Goal: Information Seeking & Learning: Learn about a topic

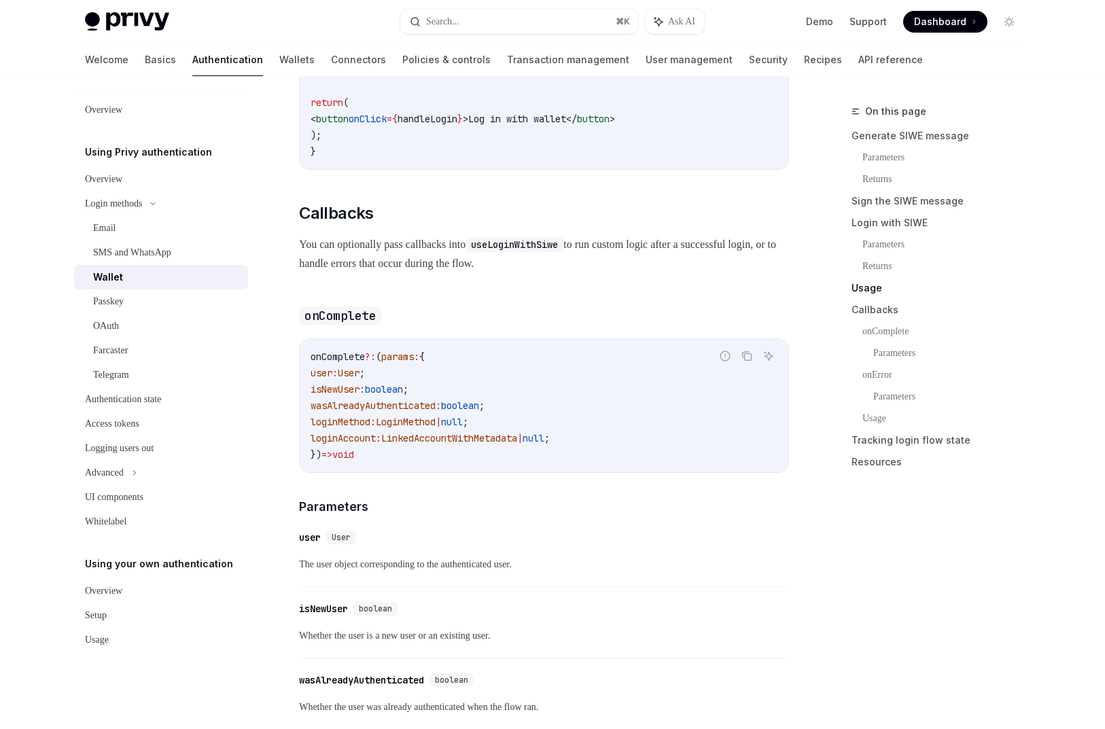
scroll to position [1955, 0]
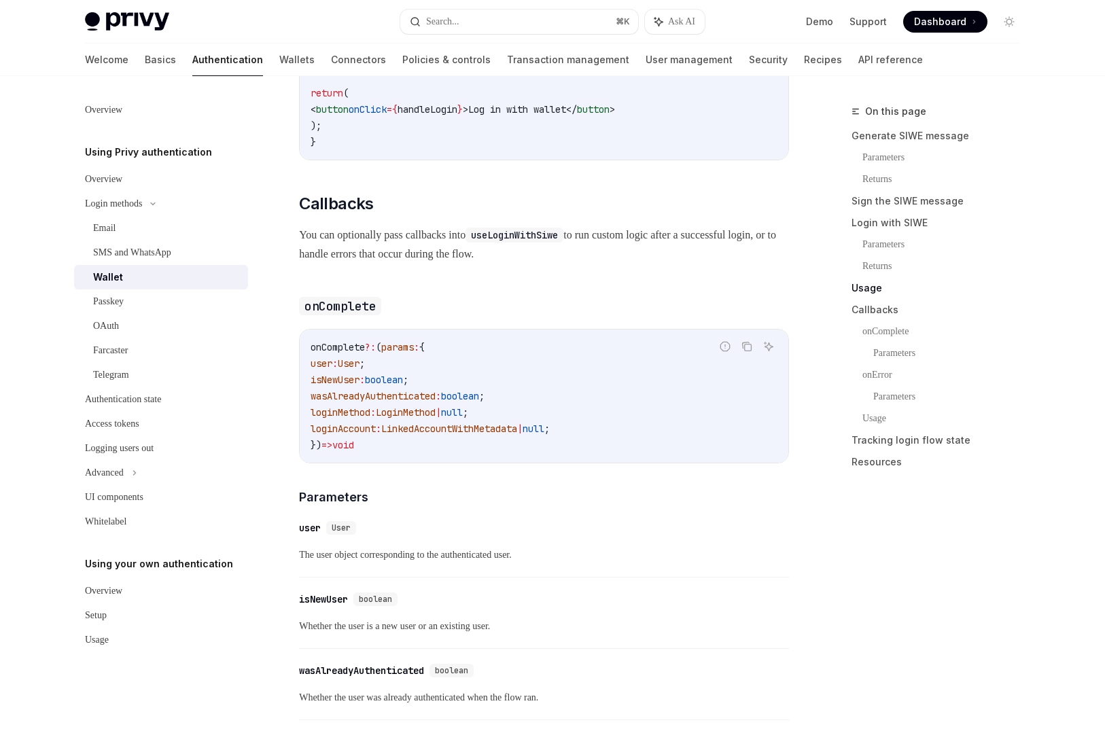
click at [412, 419] on span "LoginMethod" at bounding box center [406, 412] width 60 height 12
click at [357, 419] on span "loginMethod" at bounding box center [341, 412] width 60 height 12
click at [470, 435] on span "LinkedAccountWithMetadata" at bounding box center [449, 429] width 136 height 12
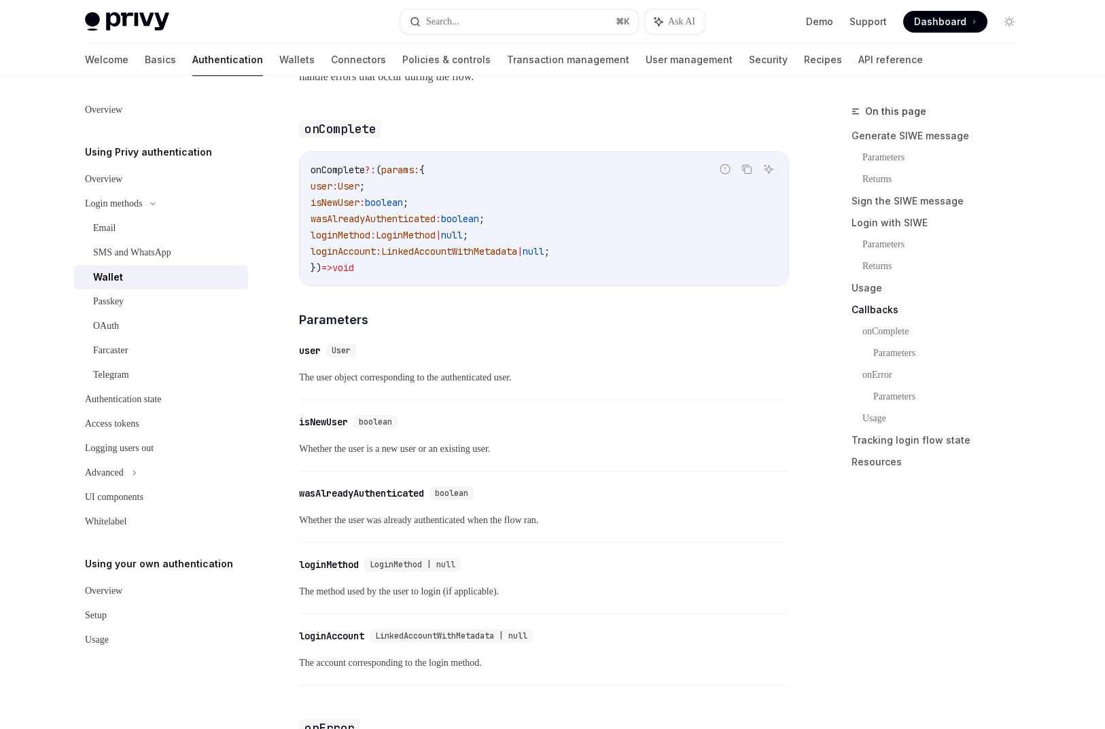
scroll to position [2141, 0]
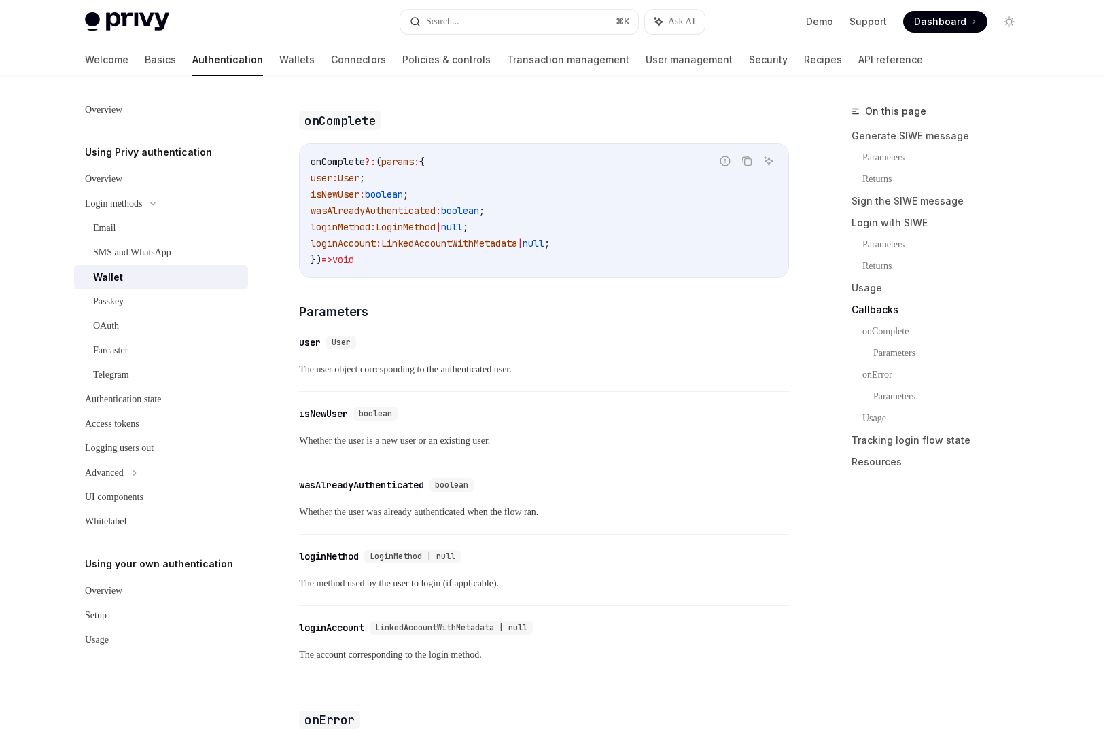
click at [404, 565] on div "​ loginMethod LoginMethod | null" at bounding box center [537, 556] width 476 height 16
click at [404, 562] on span "LoginMethod | null" at bounding box center [413, 556] width 86 height 11
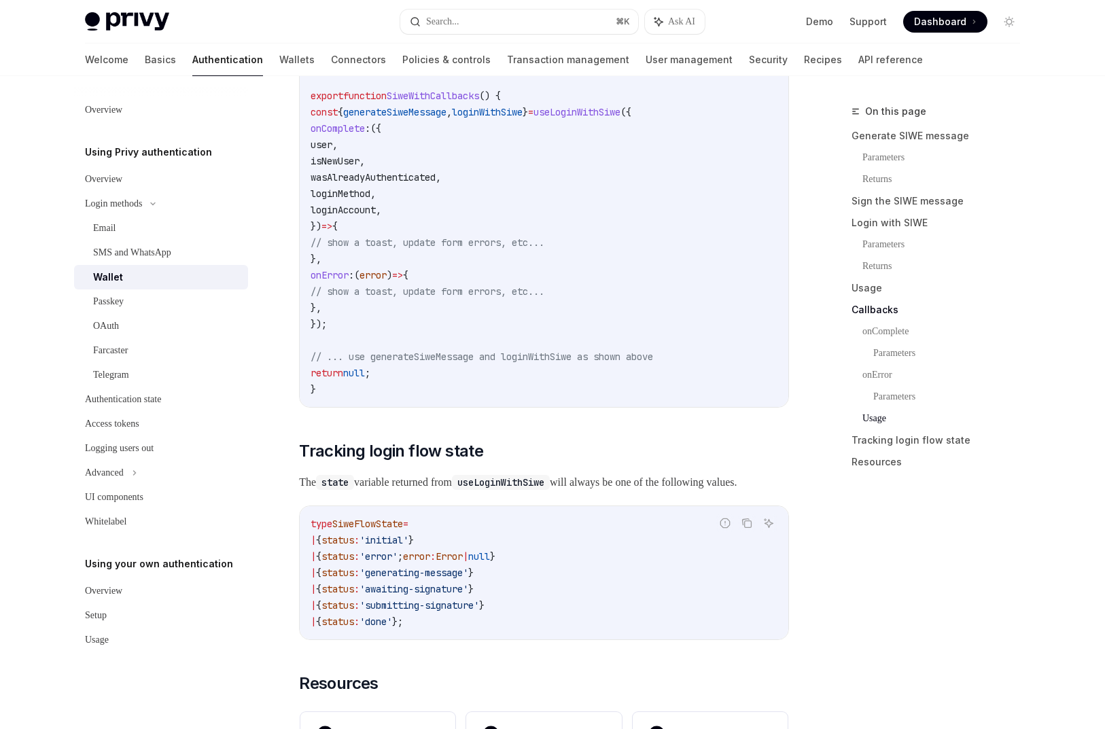
scroll to position [3245, 0]
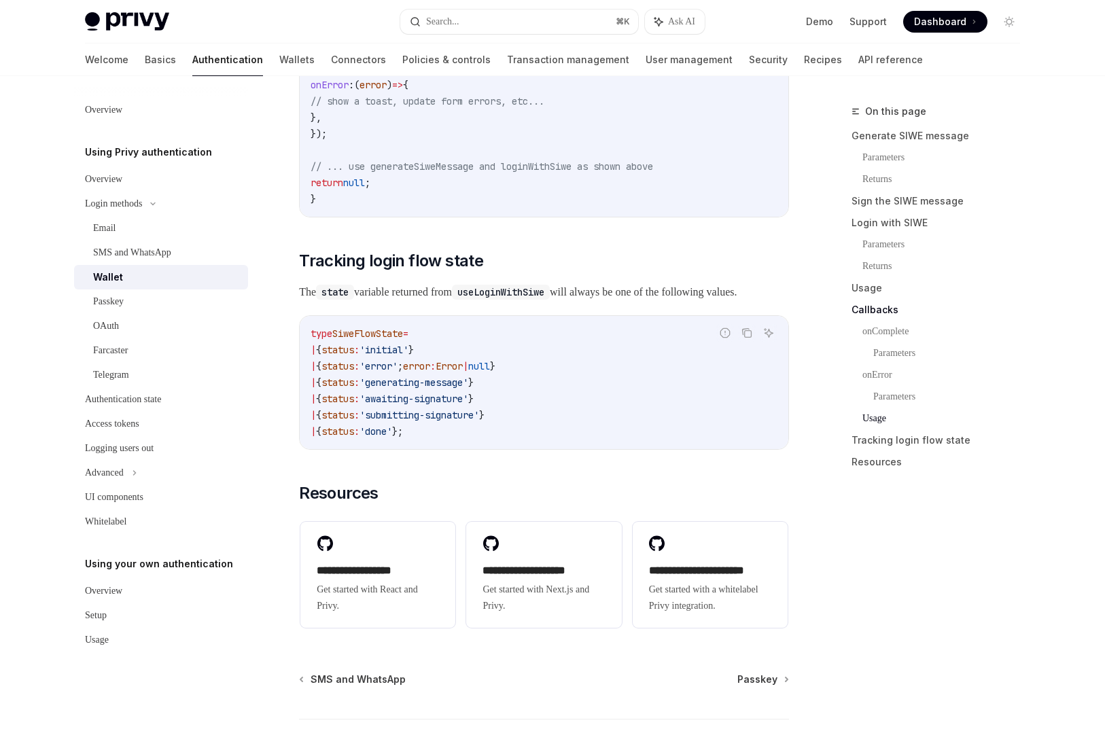
click at [406, 405] on span "'awaiting-signature'" at bounding box center [413, 399] width 109 height 12
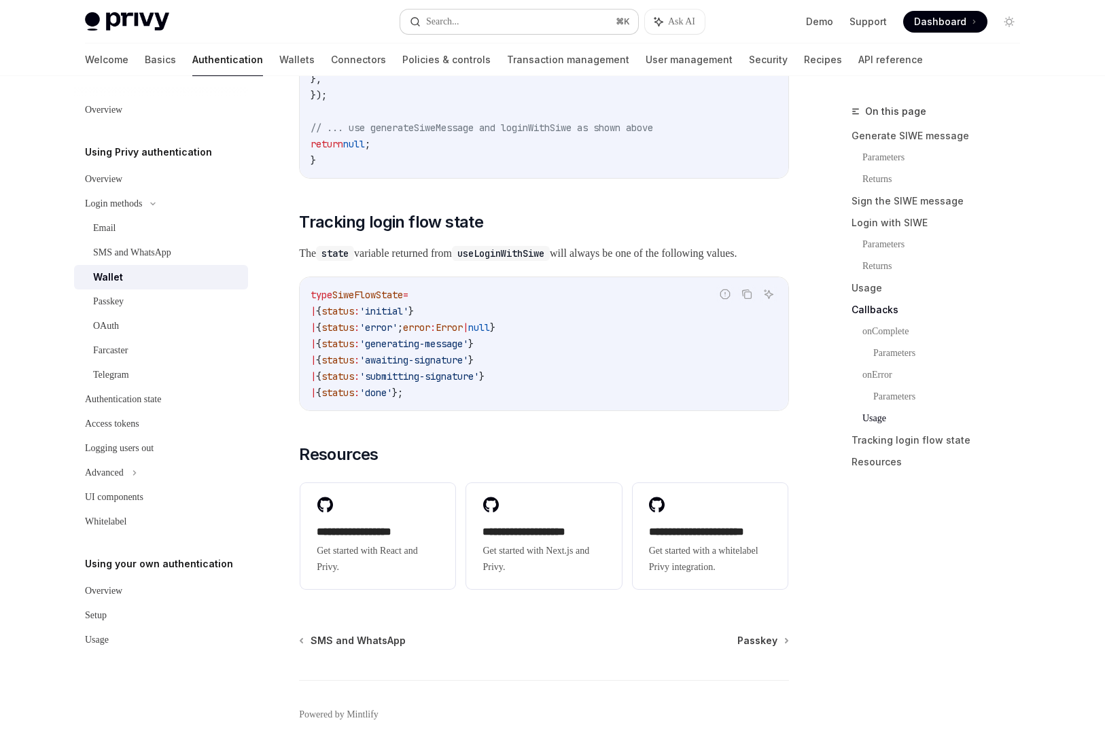
scroll to position [3282, 0]
click at [497, 19] on button "Search... ⌘ K" at bounding box center [519, 22] width 238 height 24
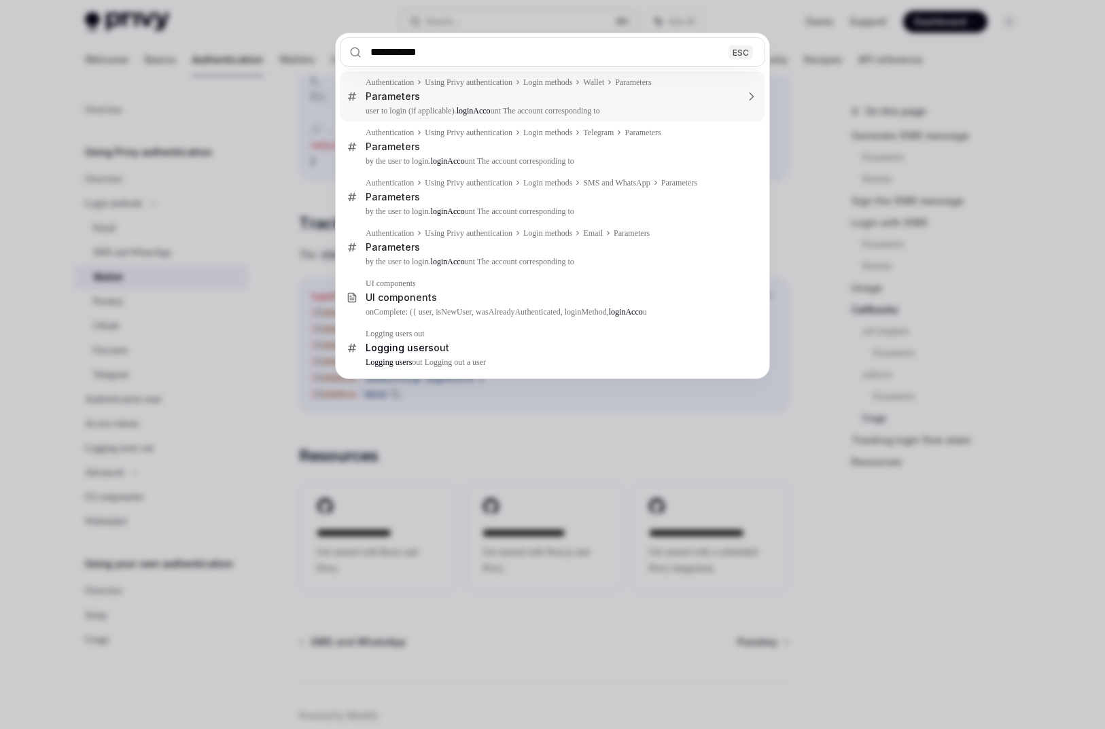
type input "**********"
type textarea "*"
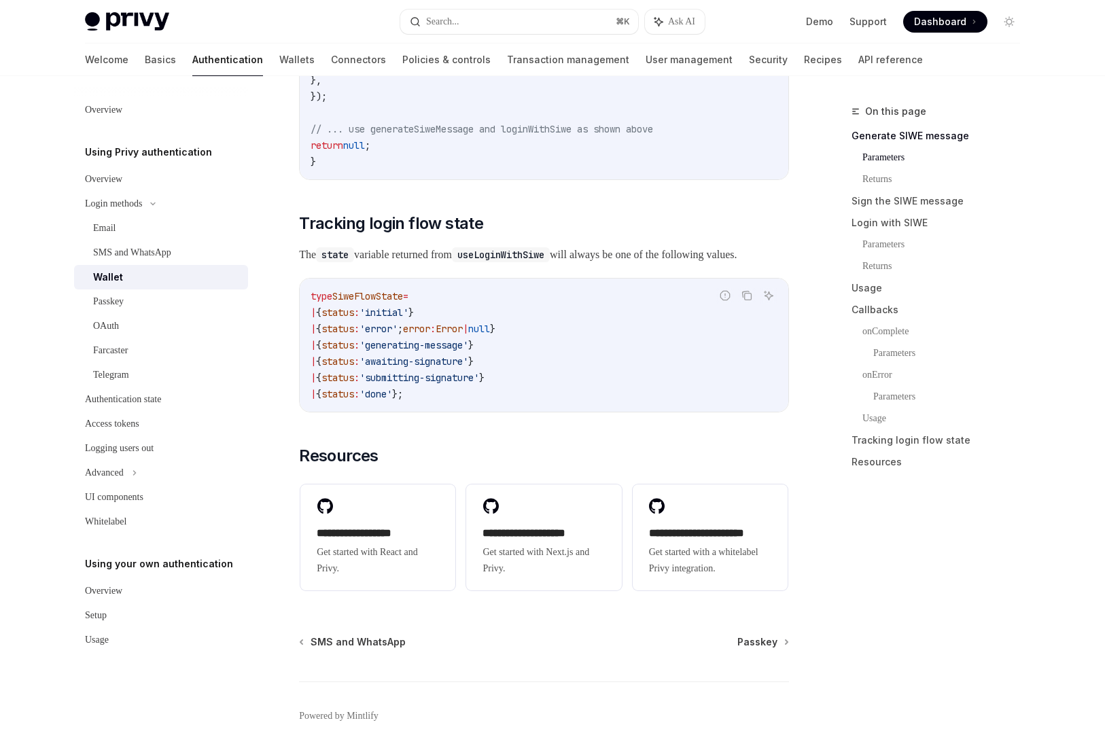
scroll to position [480, 0]
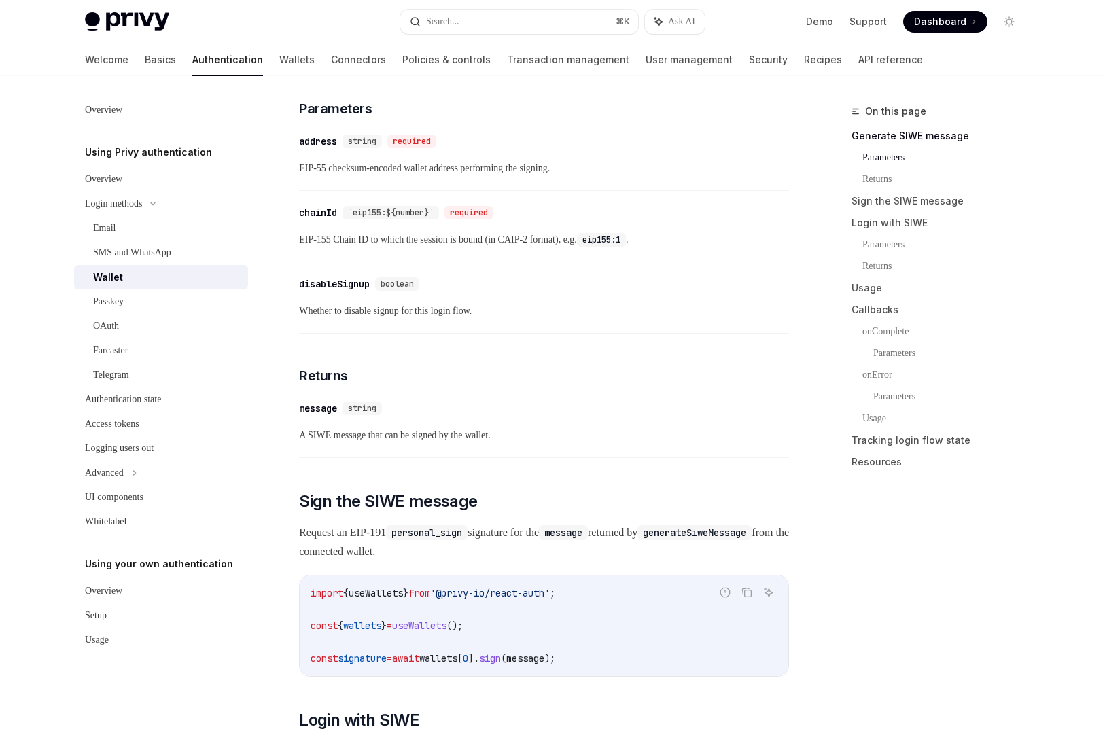
click at [154, 274] on div "Wallet" at bounding box center [166, 277] width 147 height 16
type textarea "*"
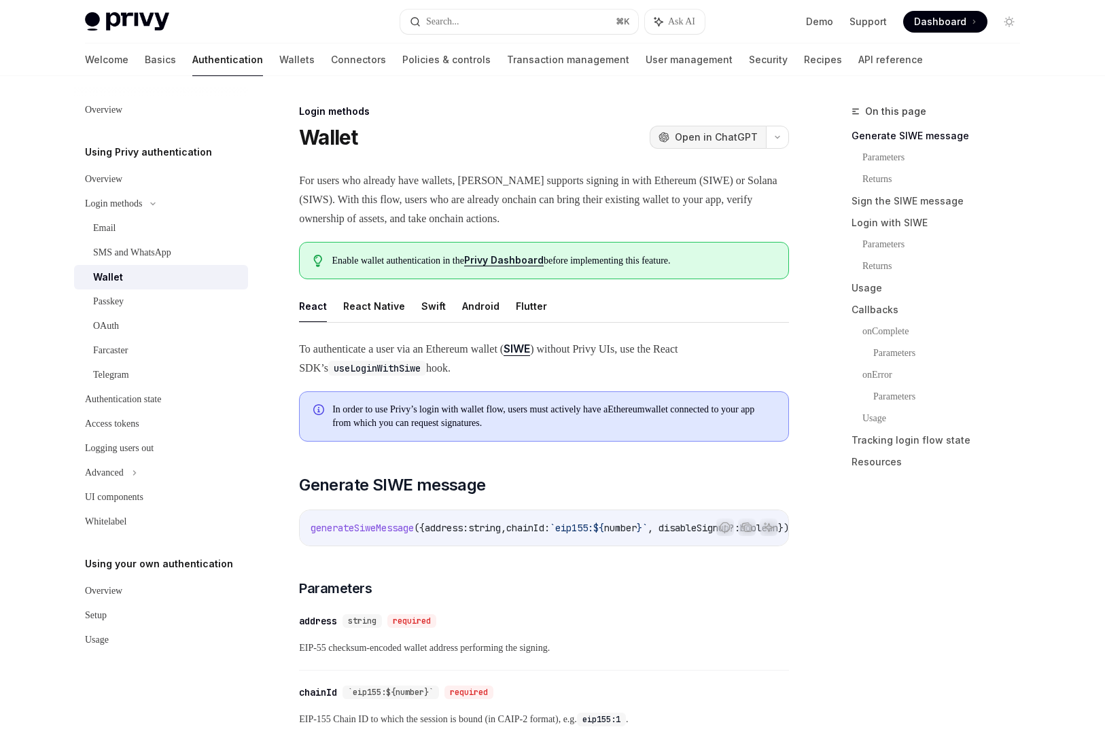
click at [693, 133] on span "Open in ChatGPT" at bounding box center [716, 137] width 83 height 14
